Goal: Task Accomplishment & Management: Manage account settings

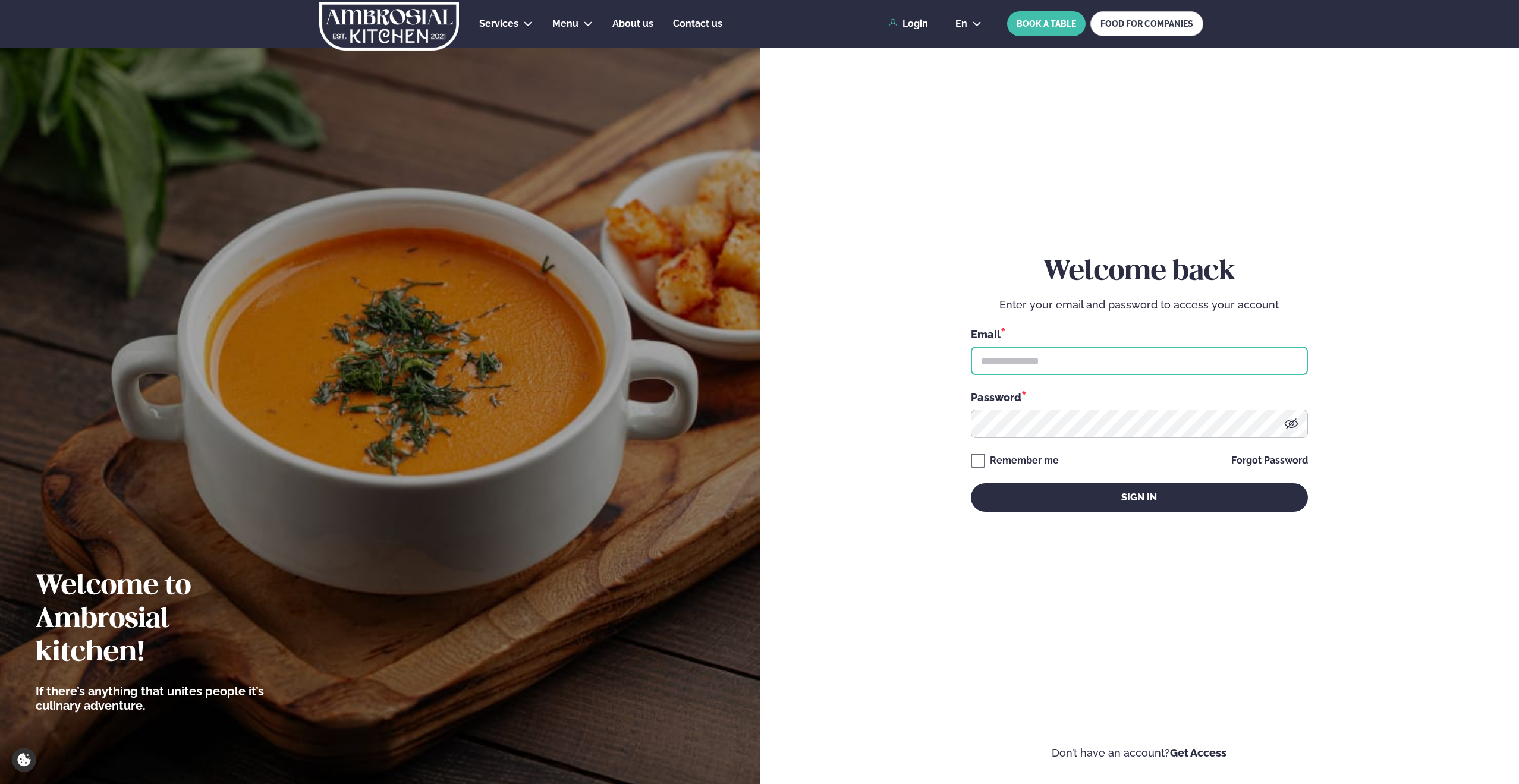
click at [1063, 366] on input "text" at bounding box center [1140, 361] width 337 height 28
type input "**********"
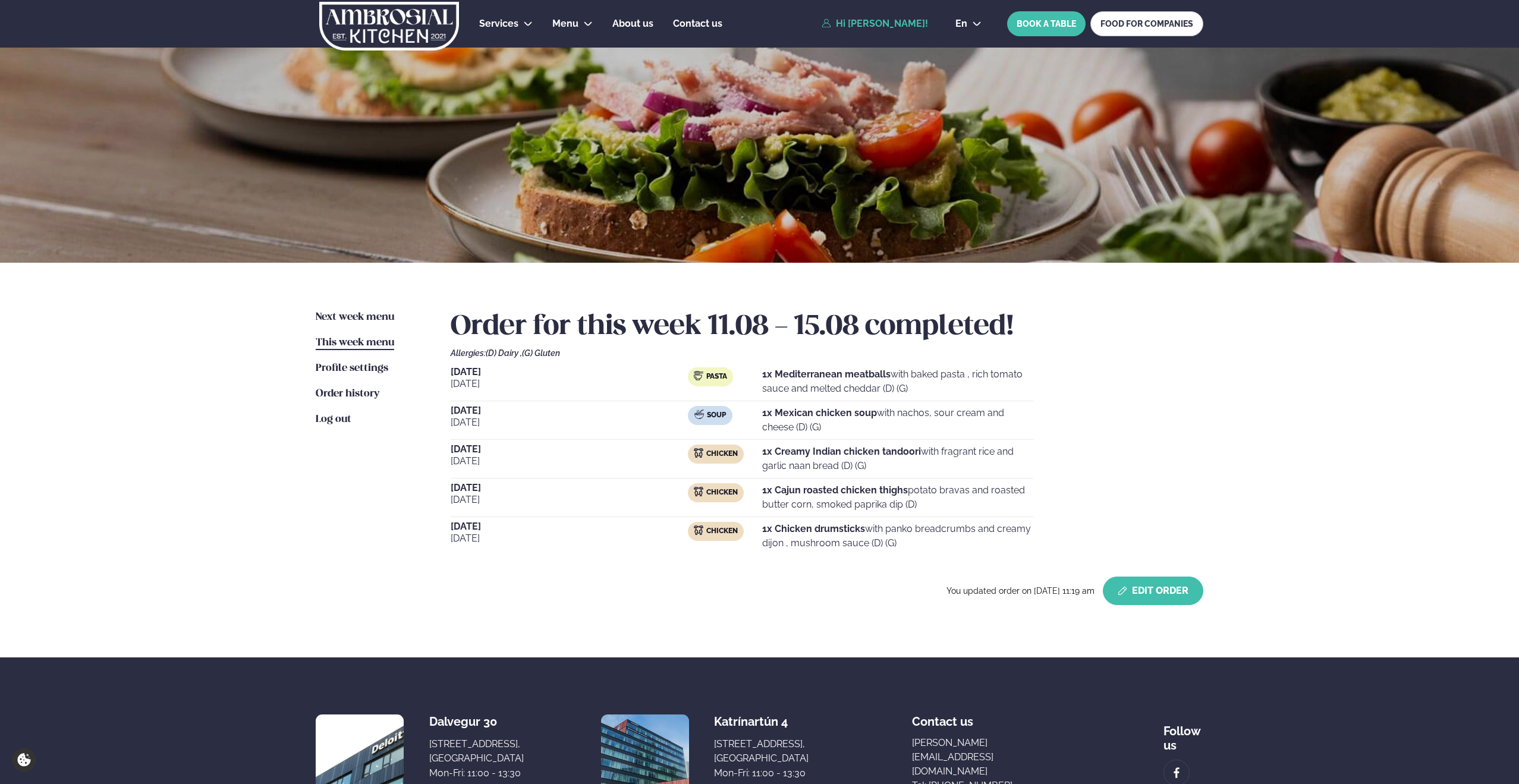
click at [1150, 594] on button "Edit Order" at bounding box center [1153, 590] width 100 height 28
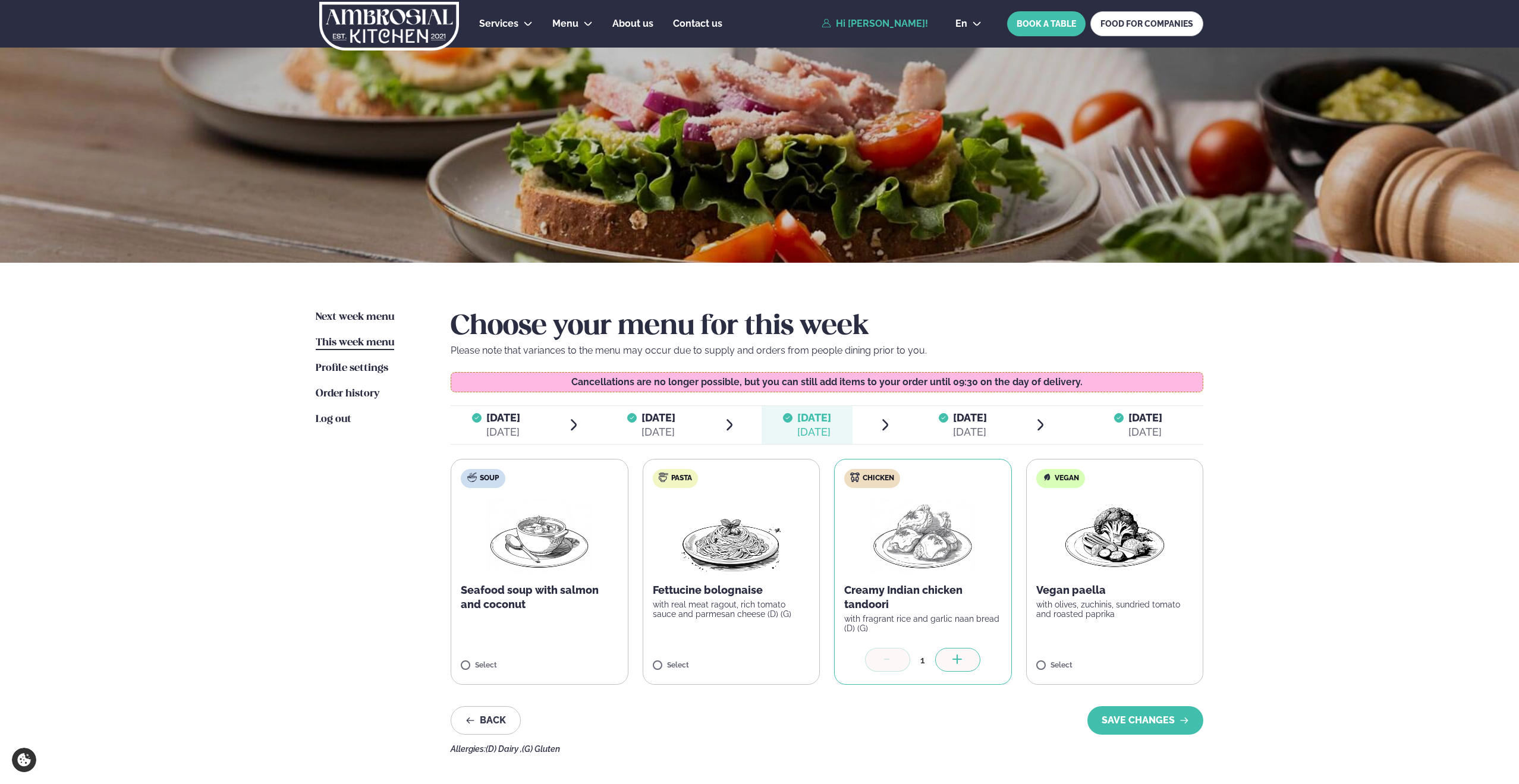
click at [892, 662] on icon at bounding box center [888, 660] width 12 height 12
click at [365, 688] on ul "Next week menu Next week This week menu This week Profile settings Settings Ord…" at bounding box center [372, 531] width 111 height 443
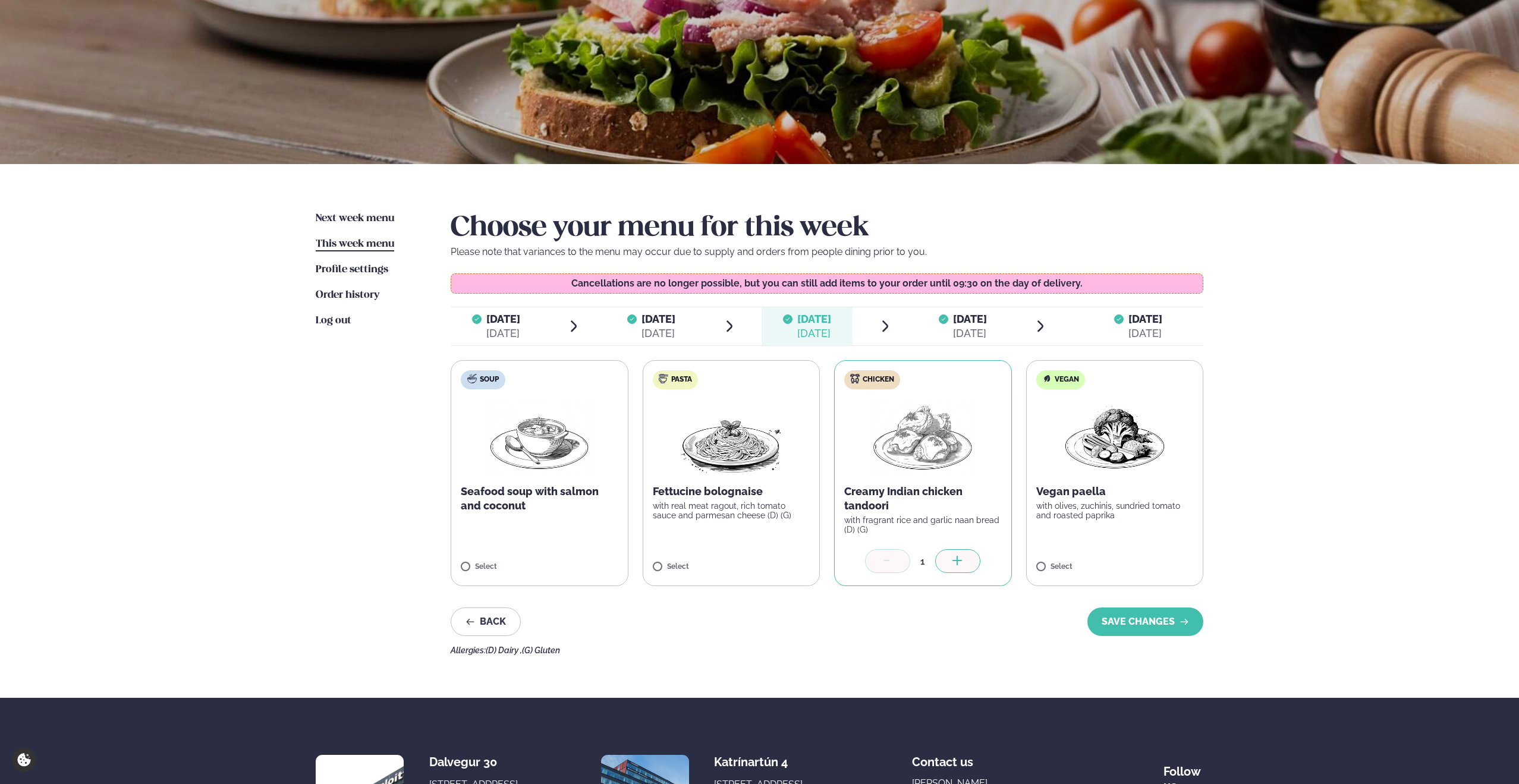
scroll to position [95, 0]
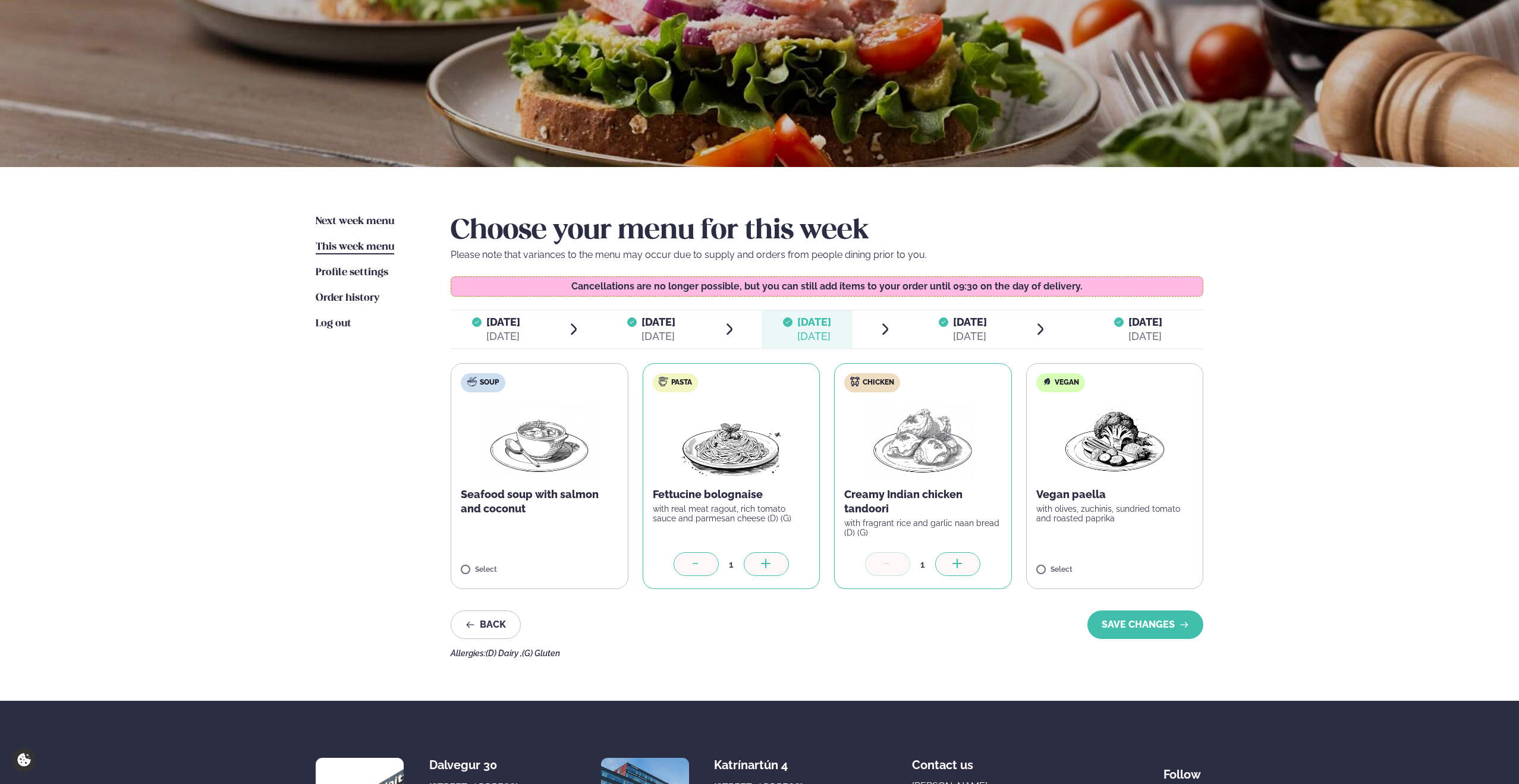
click at [689, 566] on div at bounding box center [695, 563] width 45 height 23
click at [895, 563] on div at bounding box center [887, 563] width 45 height 23
